Goal: Find specific page/section: Find specific page/section

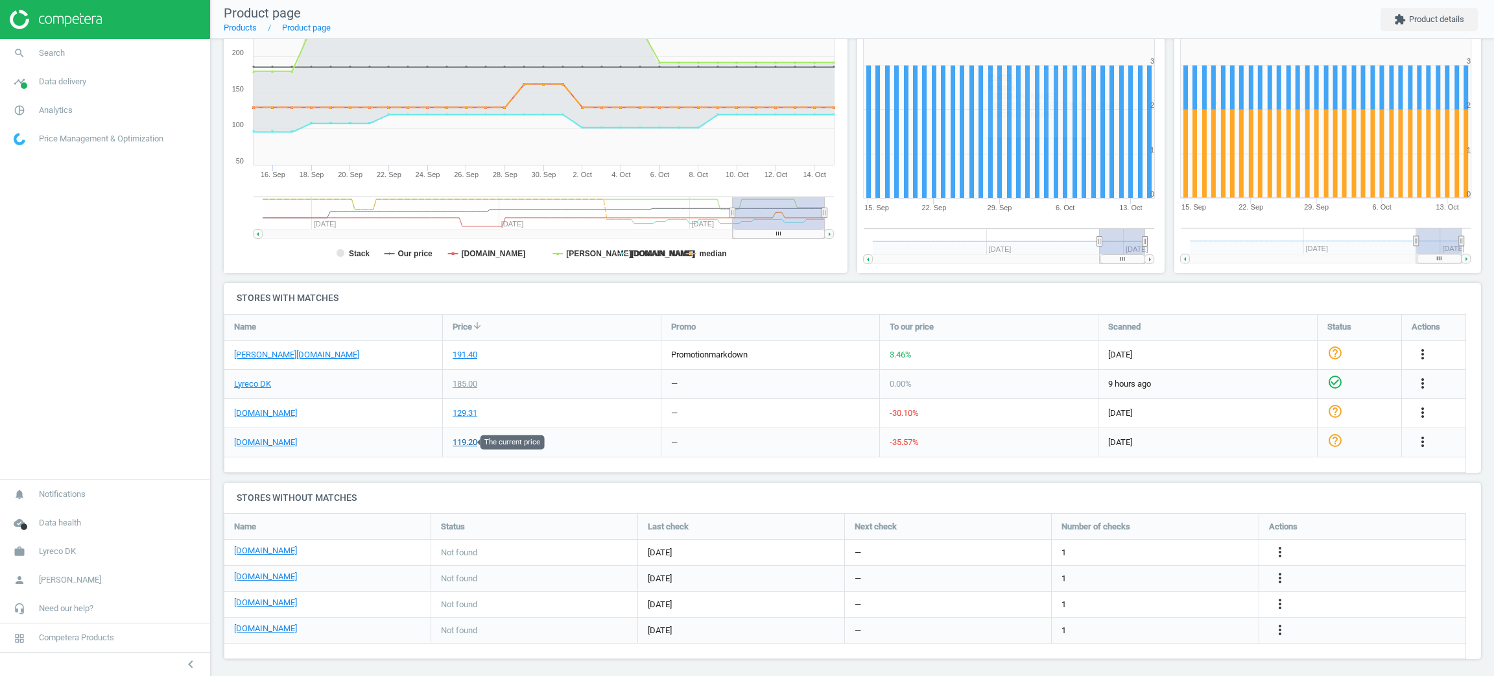
click at [470, 440] on div "119.20" at bounding box center [465, 442] width 25 height 12
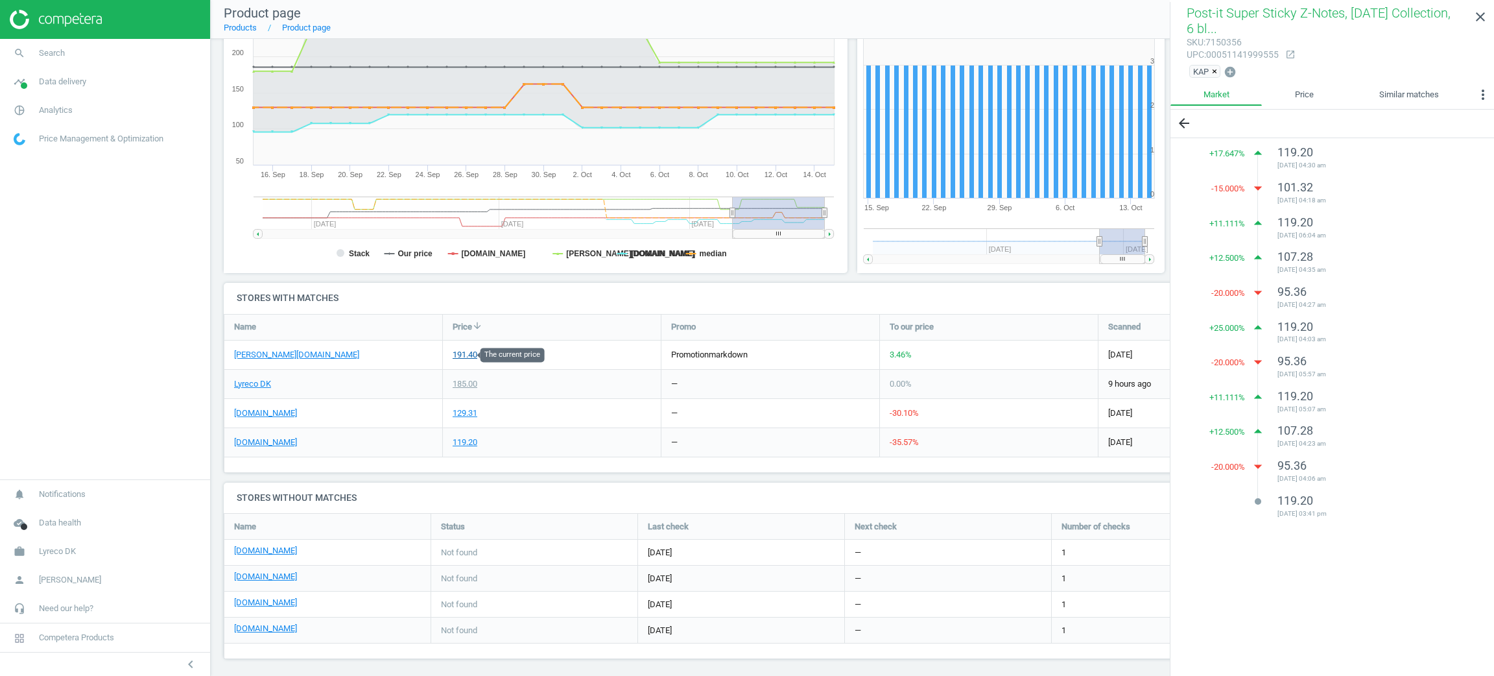
click at [471, 354] on div "191.40" at bounding box center [465, 355] width 25 height 12
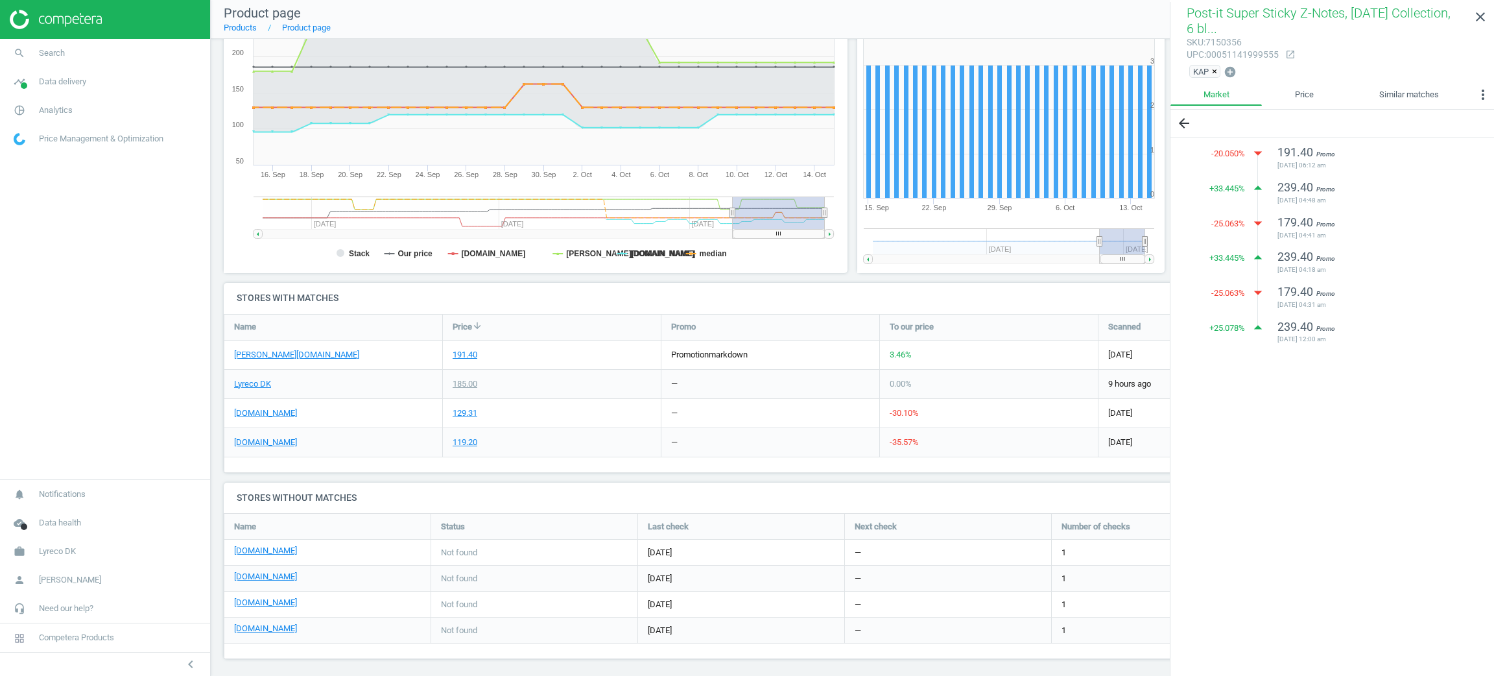
click at [1493, 233] on div "-20.050 % arrow_drop_down 191.40 Promo [DATE] 06:12 am + 33.445 % arrow_drop_up…" at bounding box center [1333, 242] width 324 height 209
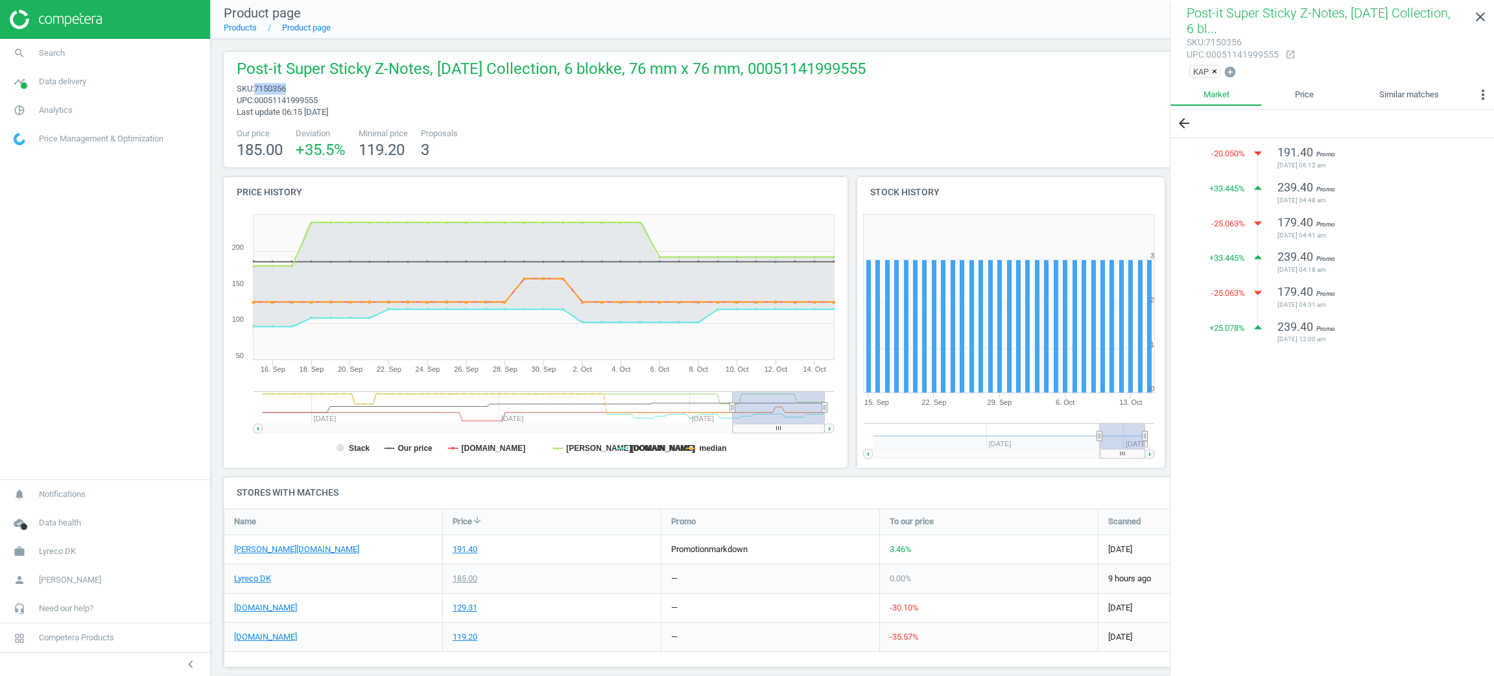
drag, startPoint x: 304, startPoint y: 87, endPoint x: 256, endPoint y: 88, distance: 48.6
click at [256, 88] on span "sku : 7150356" at bounding box center [551, 89] width 629 height 12
copy span "7150356"
click at [24, 110] on icon "pie_chart_outlined" at bounding box center [19, 110] width 25 height 25
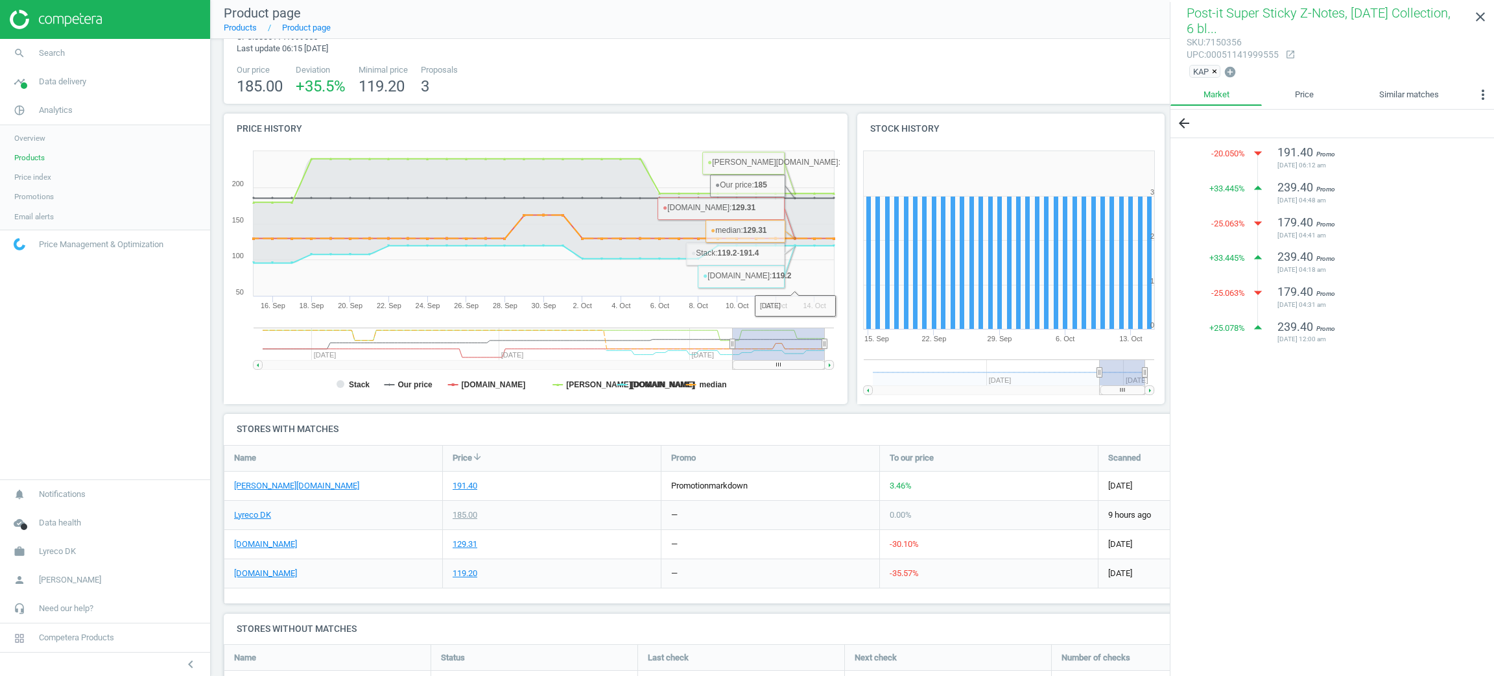
scroll to position [97, 0]
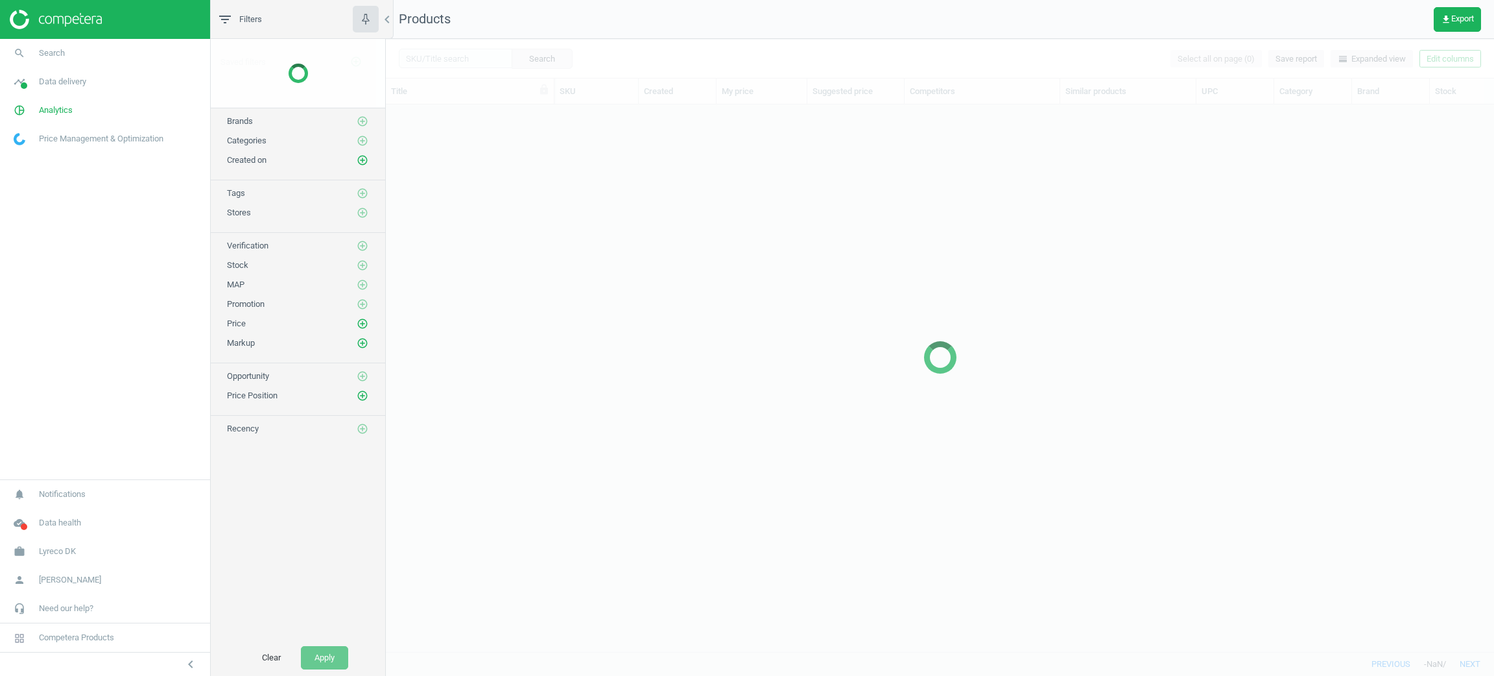
scroll to position [516, 1093]
click at [464, 57] on div at bounding box center [940, 357] width 1108 height 637
click at [470, 64] on div at bounding box center [940, 357] width 1108 height 637
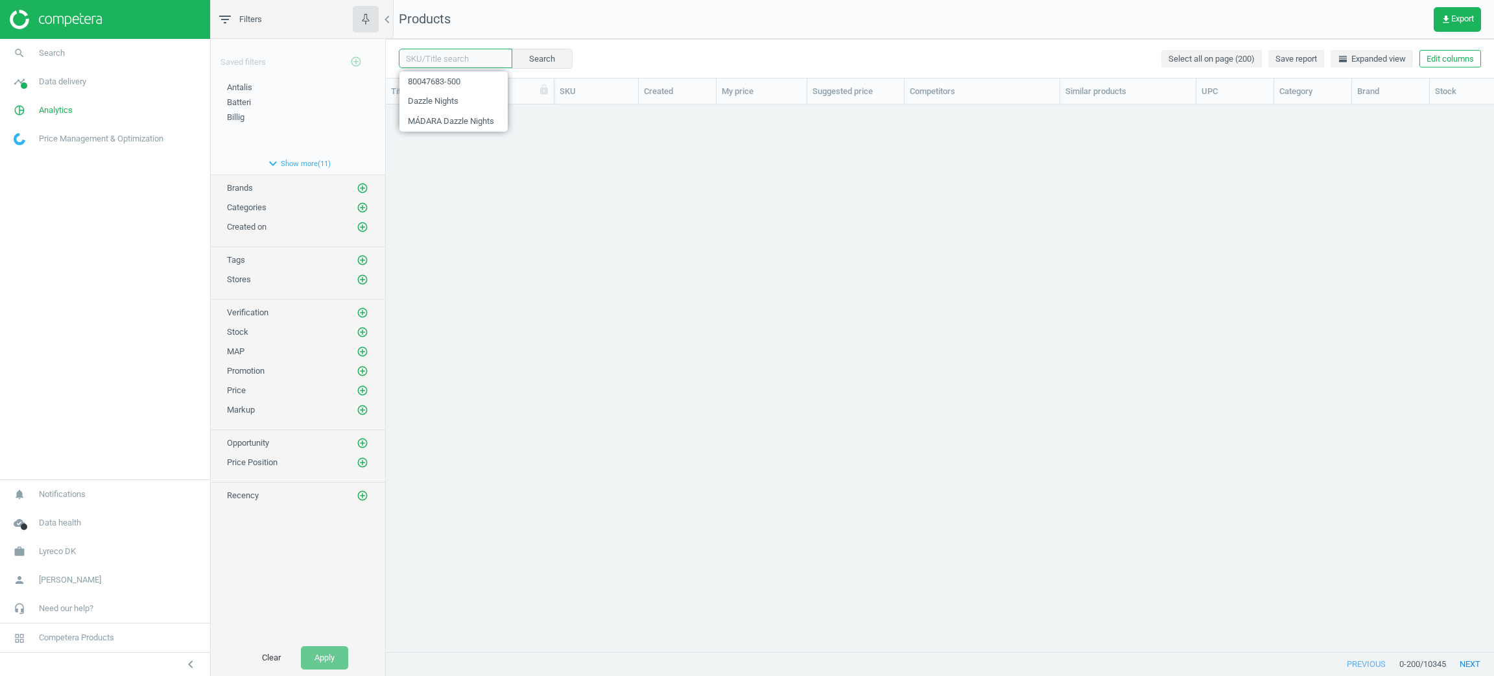
click at [461, 58] on input "text" at bounding box center [455, 58] width 113 height 19
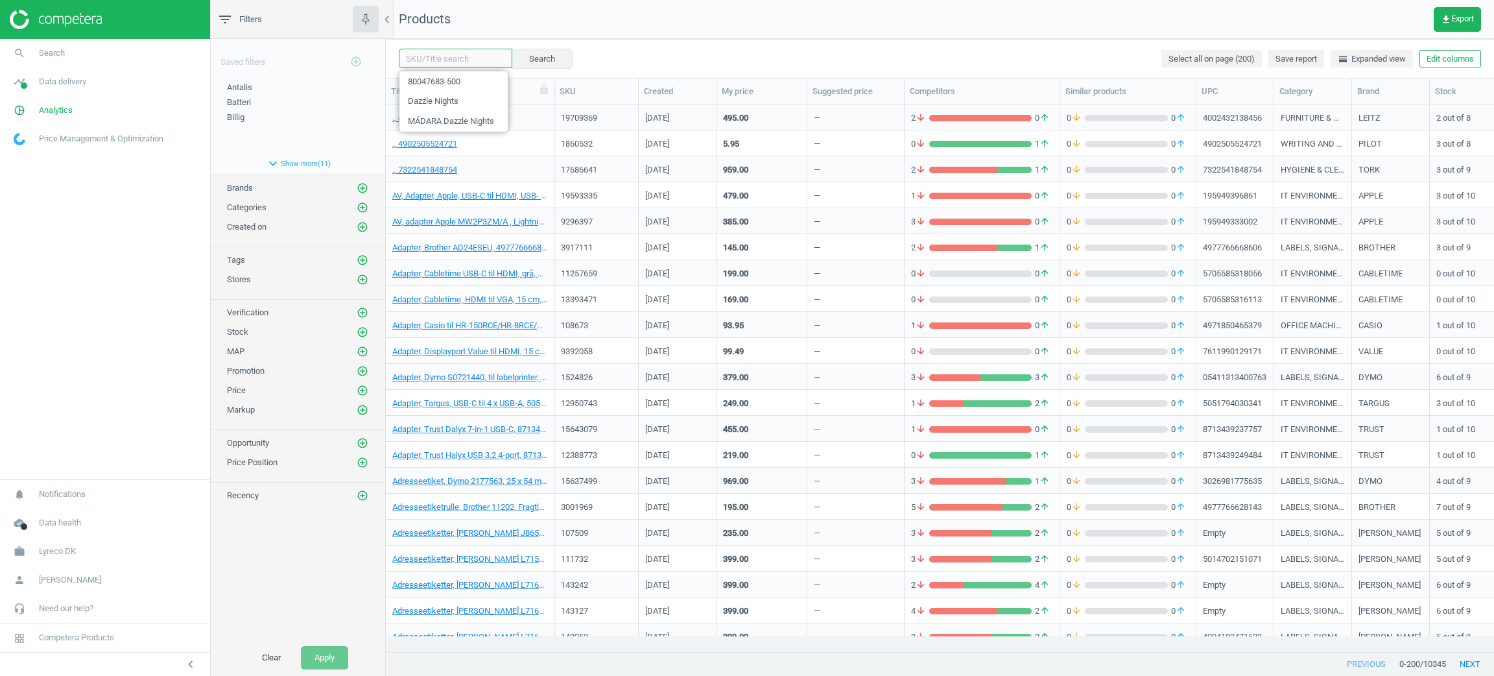
paste input "7150356"
type input "7150356"
click at [547, 65] on button "Search" at bounding box center [541, 58] width 61 height 19
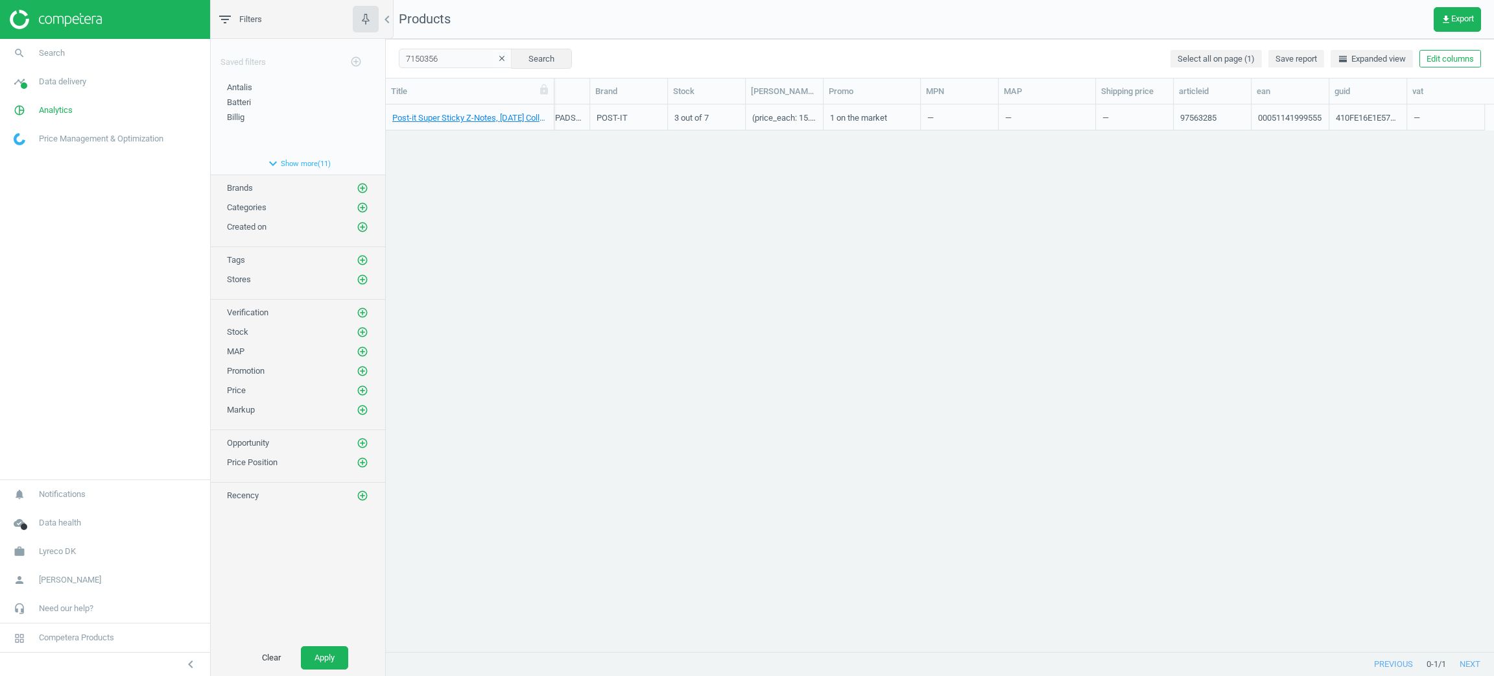
scroll to position [0, 761]
click at [1453, 64] on button "Edit columns" at bounding box center [1451, 59] width 62 height 18
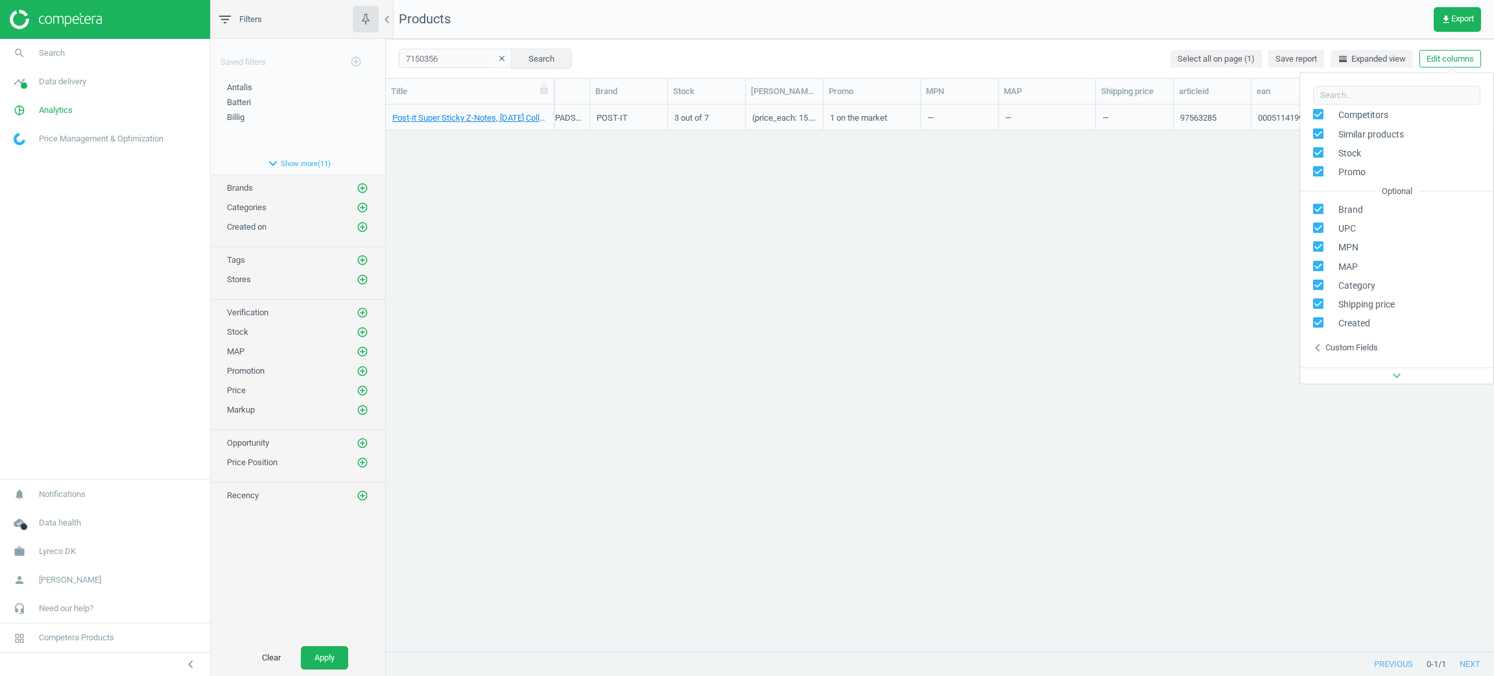
scroll to position [176, 0]
click at [1352, 271] on div "Custom fields" at bounding box center [1351, 268] width 53 height 12
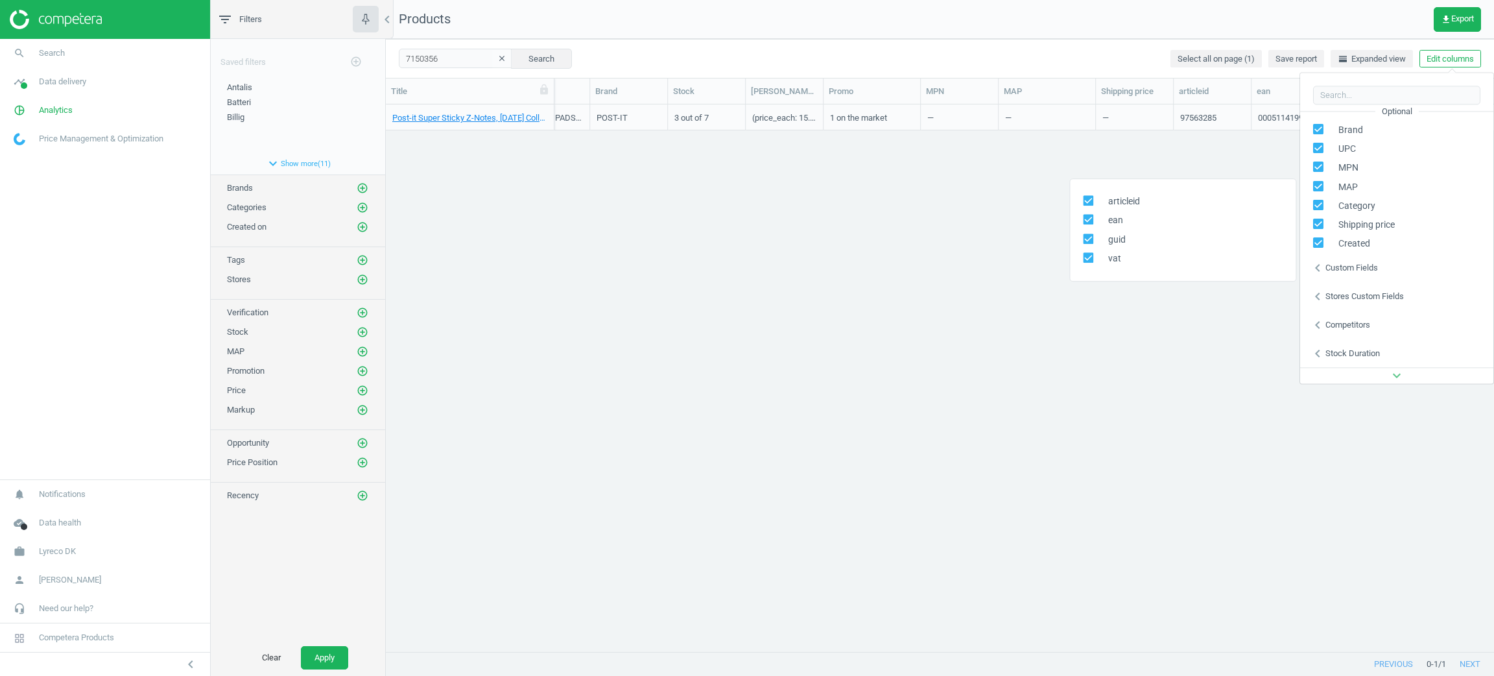
click at [1340, 298] on div "Stores custom fields" at bounding box center [1364, 297] width 78 height 12
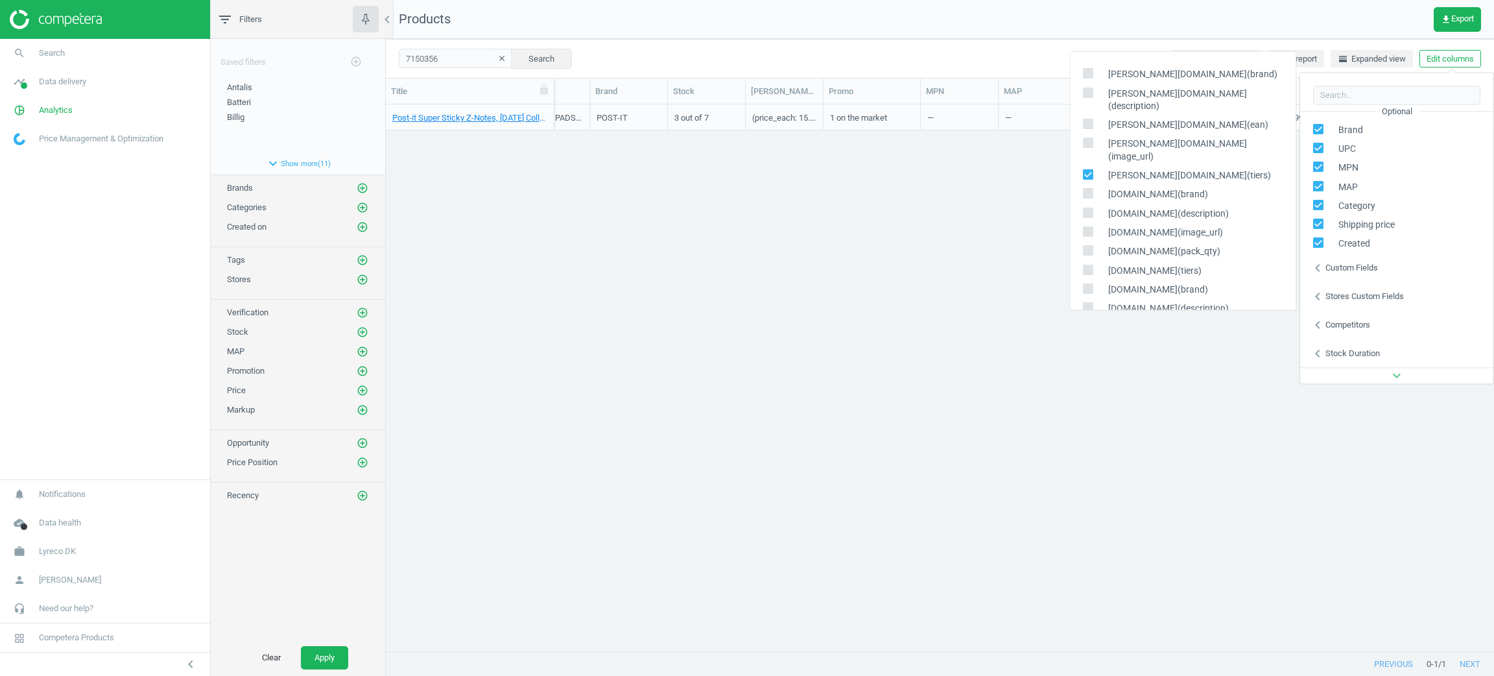
click at [990, 213] on div "Post-it Super Sticky Z-Notes, Carnival Collection, 6 blokke, 76 mm x 76 mm, 000…" at bounding box center [940, 370] width 1108 height 532
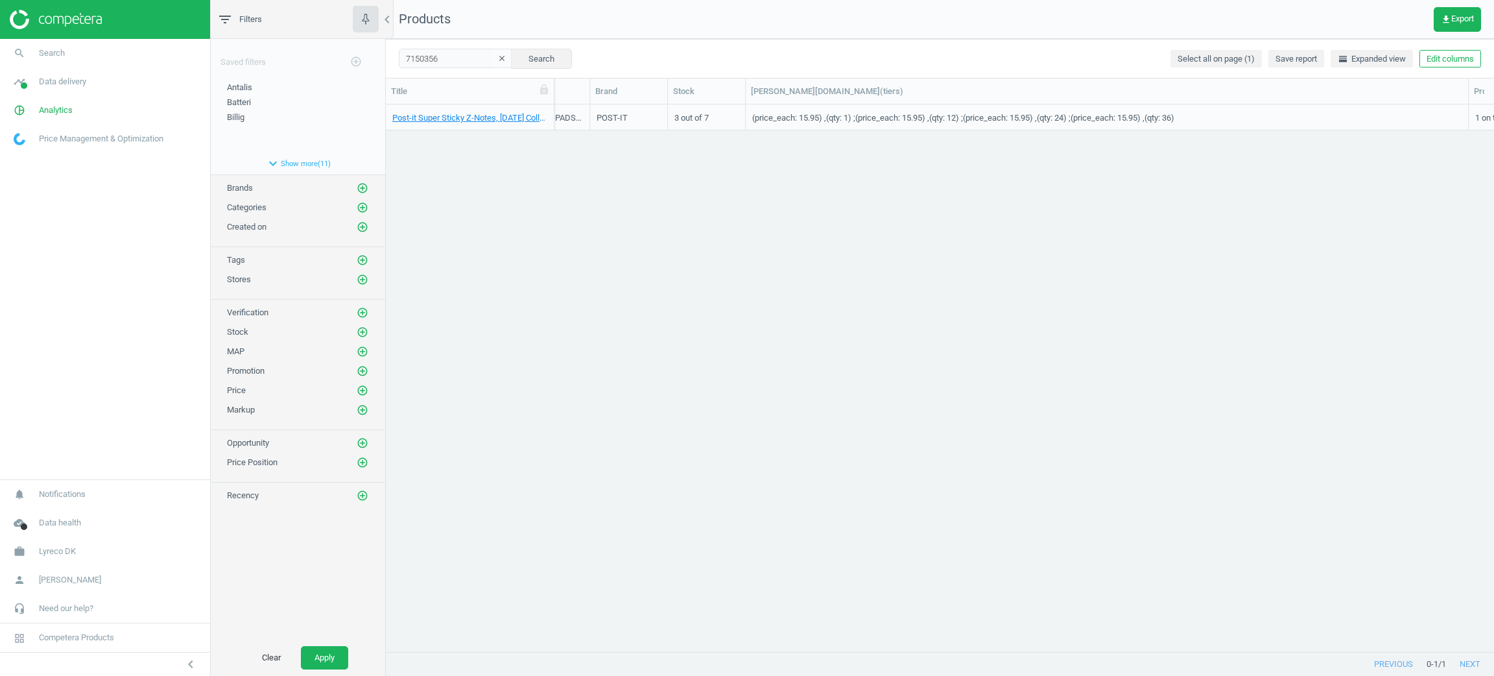
drag, startPoint x: 823, startPoint y: 88, endPoint x: 1453, endPoint y: 178, distance: 636.1
click at [1453, 178] on div "Title SKU Created My price Suggested price Competitors Similar products UPC Cat…" at bounding box center [940, 365] width 1108 height 574
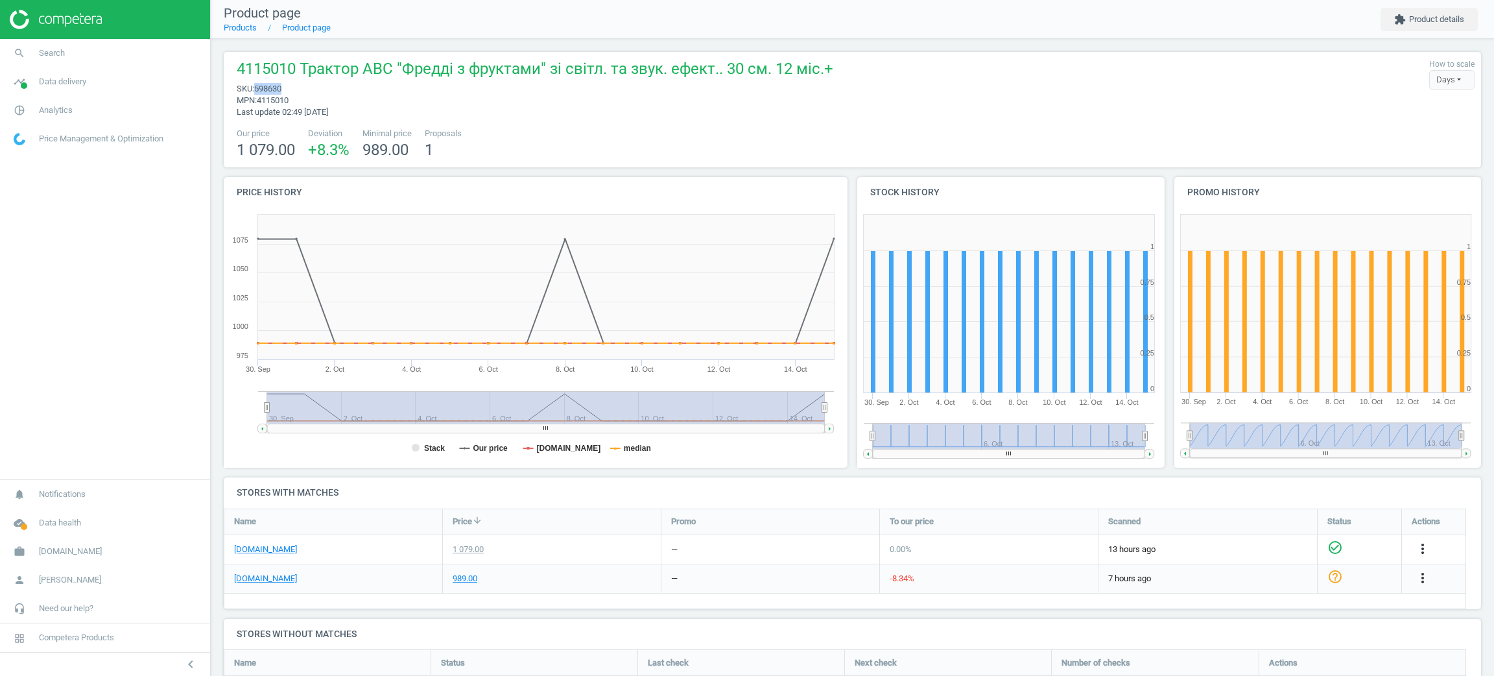
drag, startPoint x: 302, startPoint y: 83, endPoint x: 256, endPoint y: 82, distance: 45.4
click at [256, 83] on span "sku : 598630" at bounding box center [535, 89] width 597 height 12
copy span "598630"
